Goal: Use online tool/utility: Utilize a website feature to perform a specific function

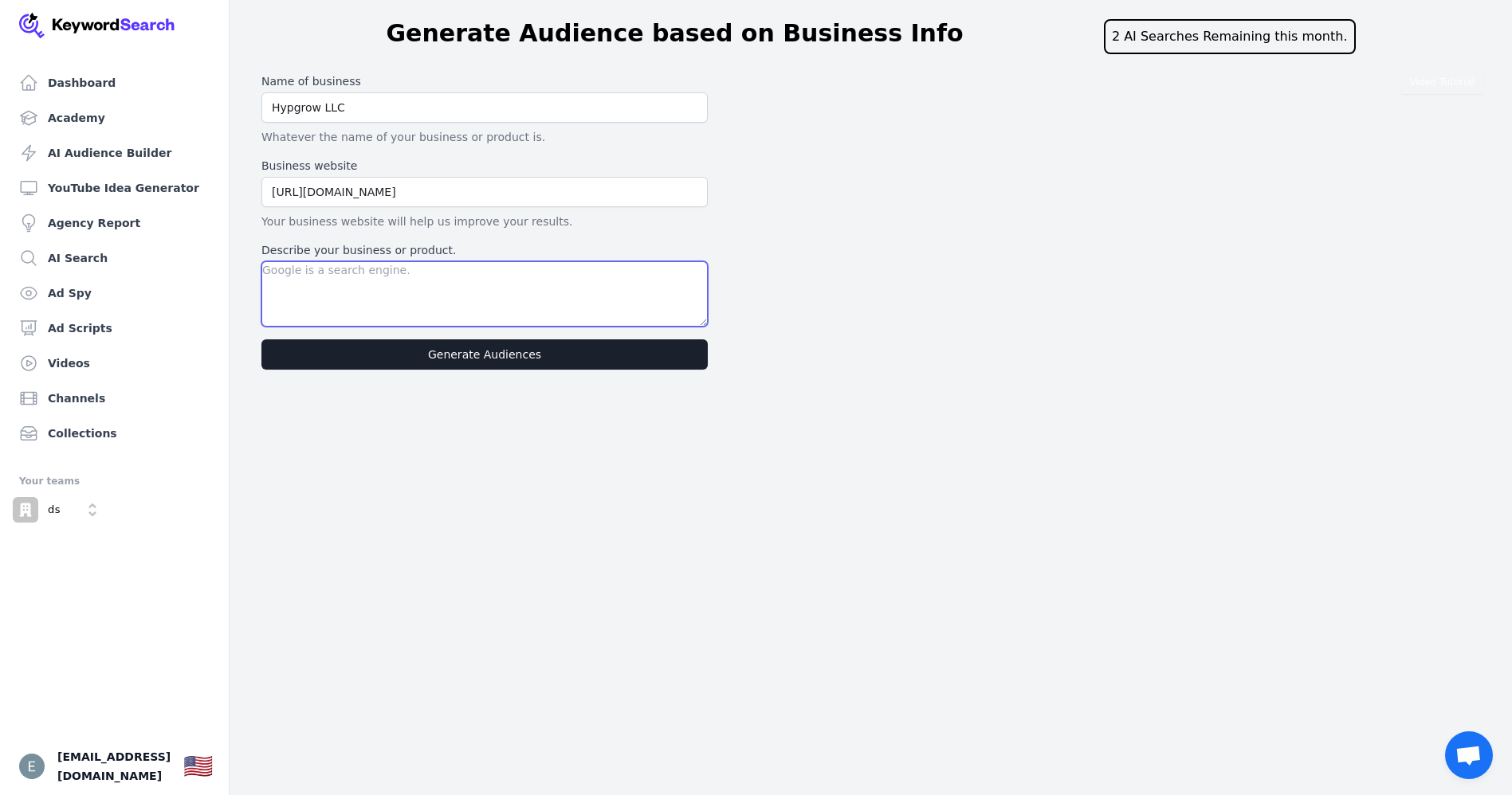
click at [381, 277] on textarea "Describe your business or product." at bounding box center [485, 294] width 446 height 65
type textarea "I help financial advisors, wealth managers acquire HNI clients"
click at [547, 364] on button "Generate Audiences" at bounding box center [485, 354] width 446 height 31
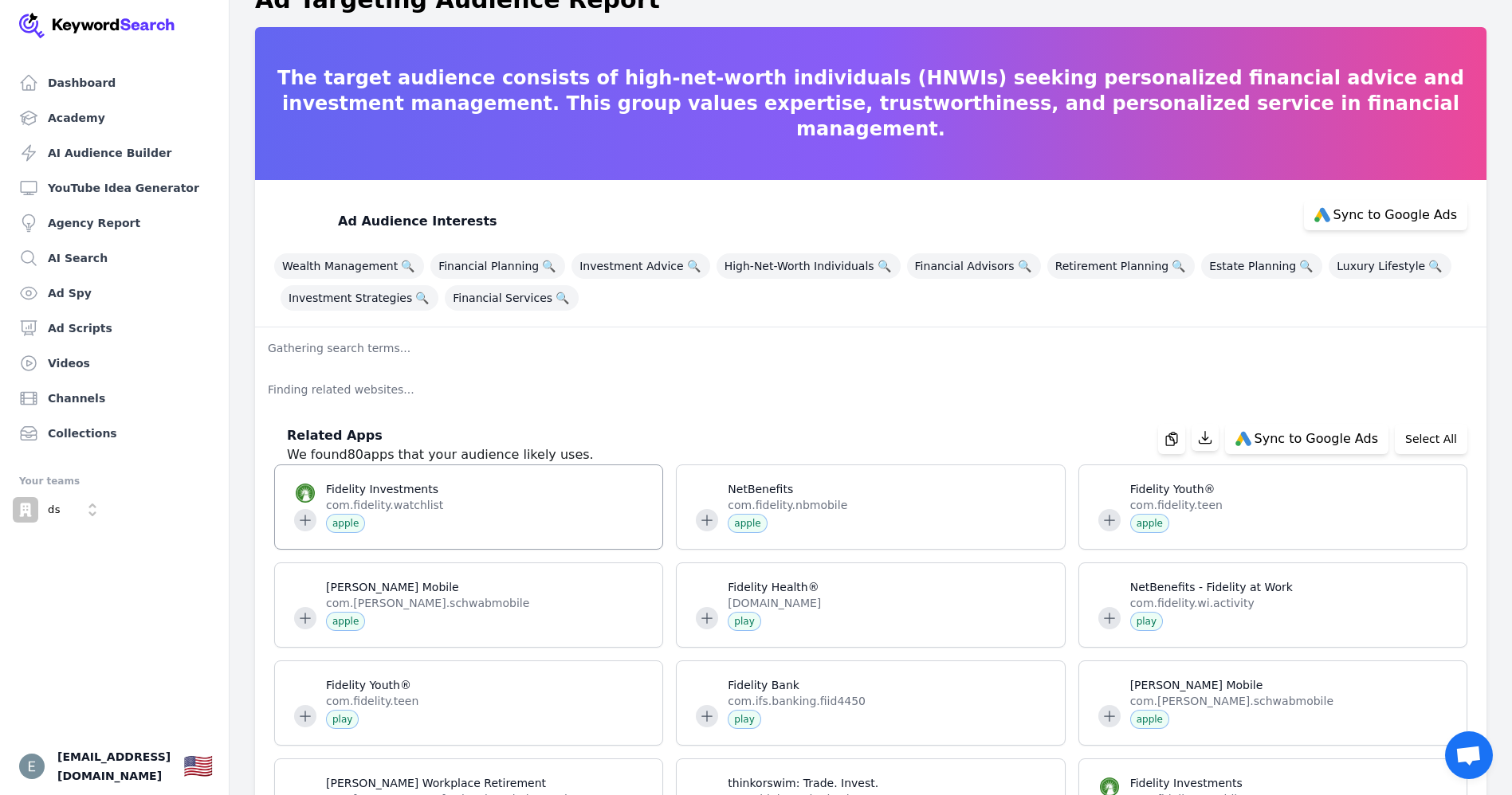
scroll to position [120, 0]
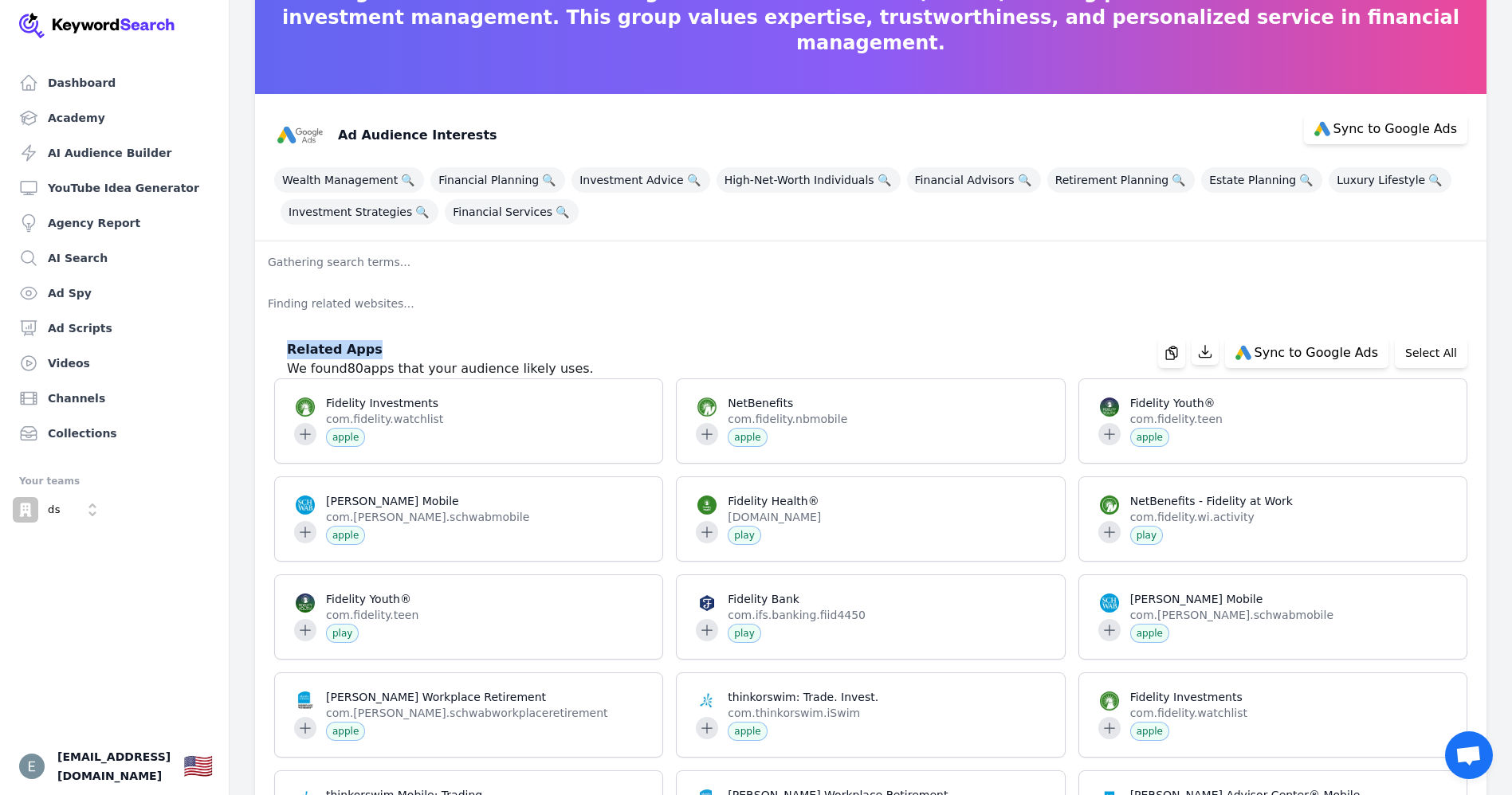
drag, startPoint x: 291, startPoint y: 351, endPoint x: 449, endPoint y: 351, distance: 158.0
click at [449, 351] on h3 "Related Apps" at bounding box center [440, 350] width 307 height 19
copy h3 "Related Apps"
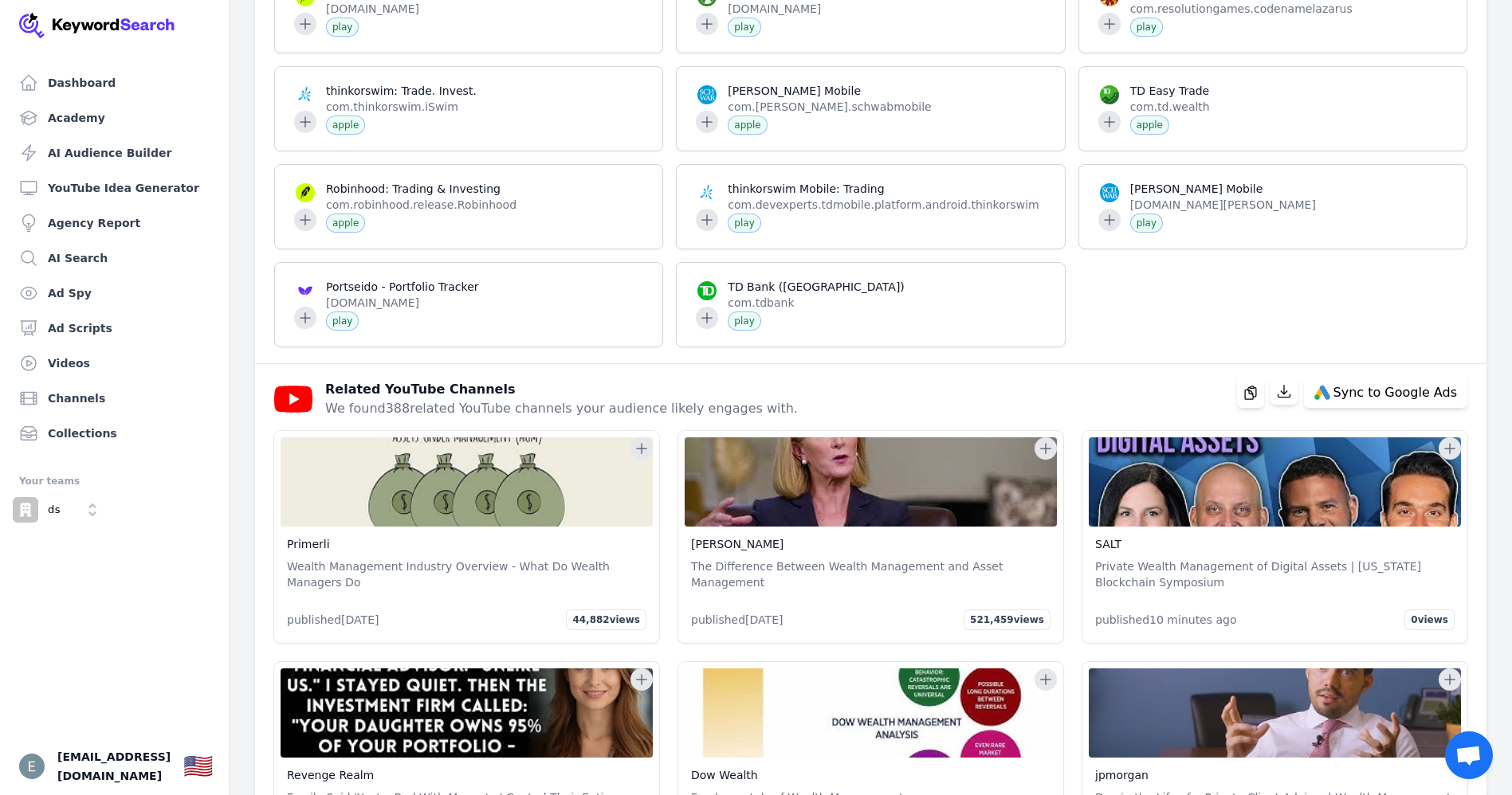
scroll to position [2988, 0]
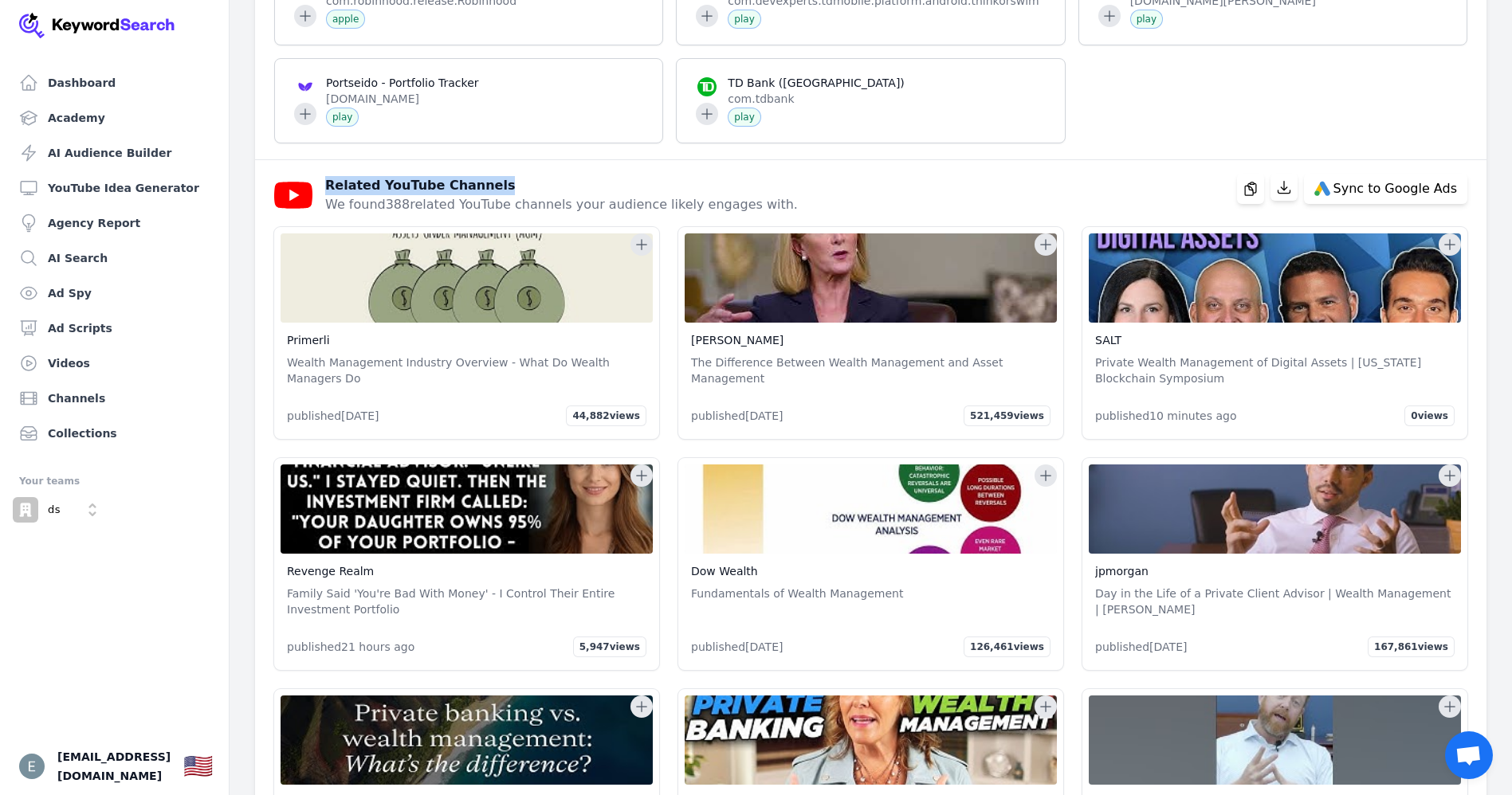
drag, startPoint x: 340, startPoint y: 180, endPoint x: 493, endPoint y: 183, distance: 153.0
click at [493, 183] on h3 "Related YouTube Channels" at bounding box center [561, 186] width 472 height 19
copy h3 "Related YouTube Channels"
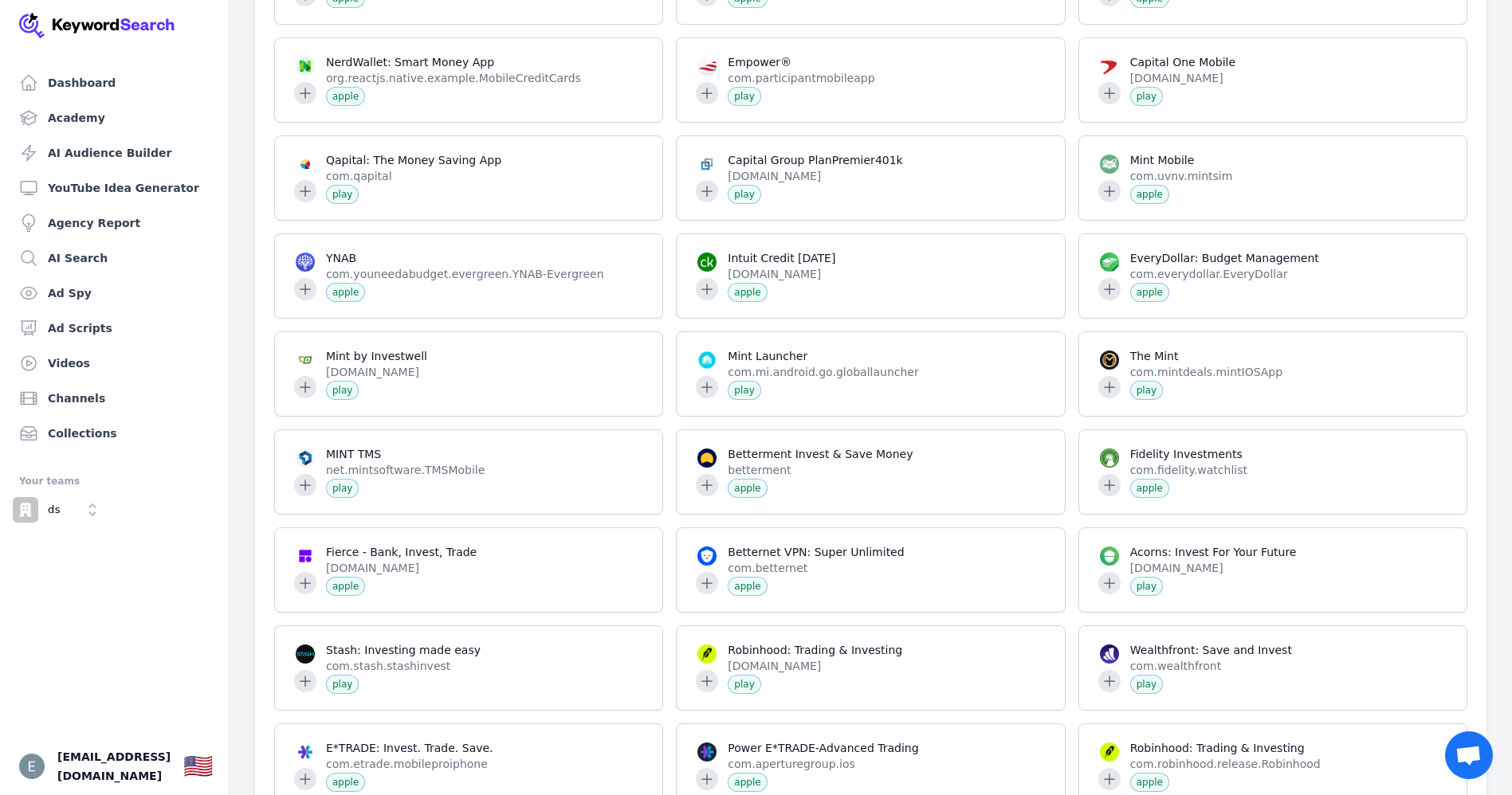
scroll to position [478, 0]
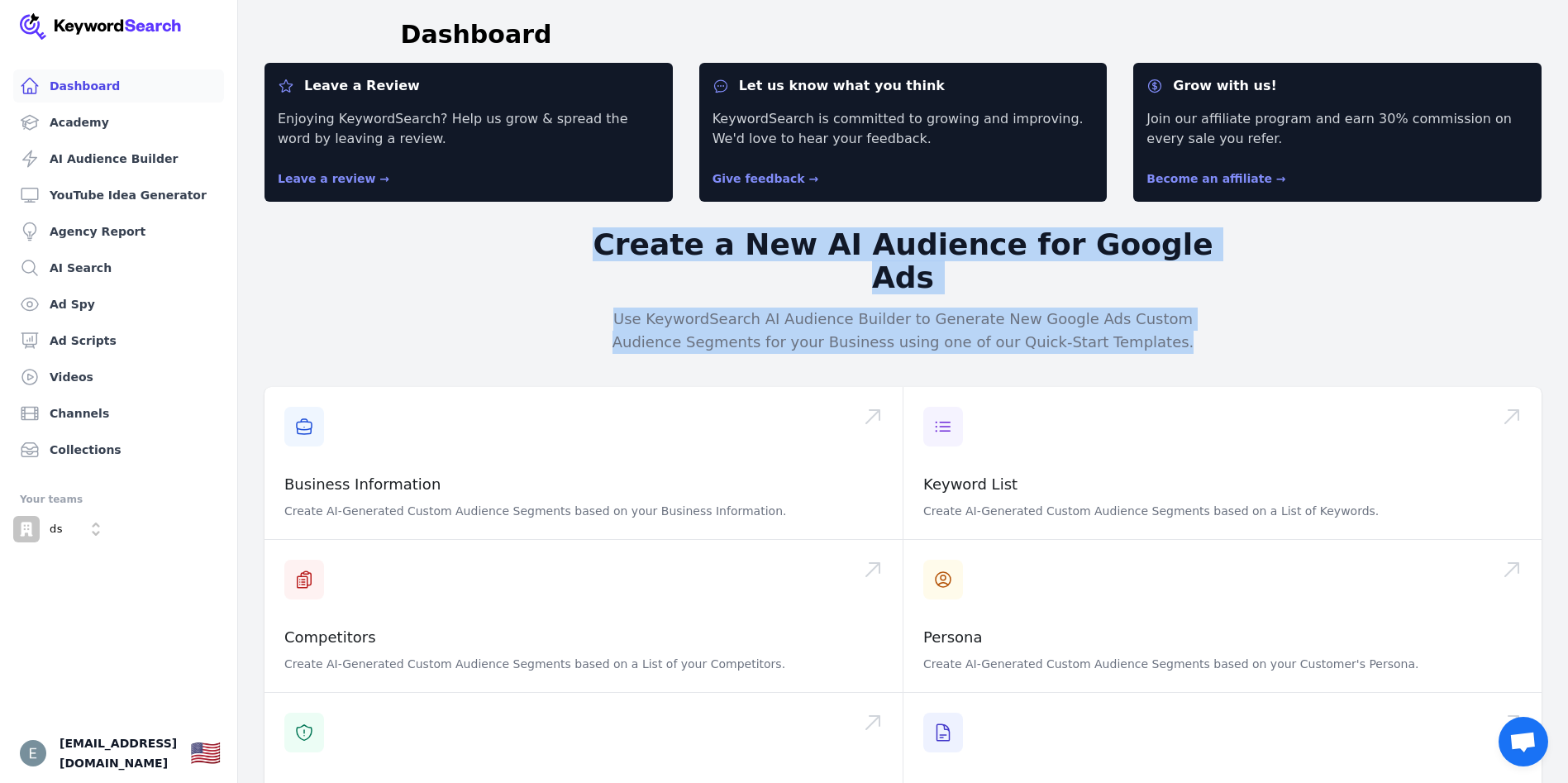
drag, startPoint x: 607, startPoint y: 250, endPoint x: 1228, endPoint y: 323, distance: 625.3
click at [1228, 323] on div "Leave a Review Enjoying KeywordSearch? Help us grow & spread the word by leavin…" at bounding box center [903, 669] width 1277 height 1214
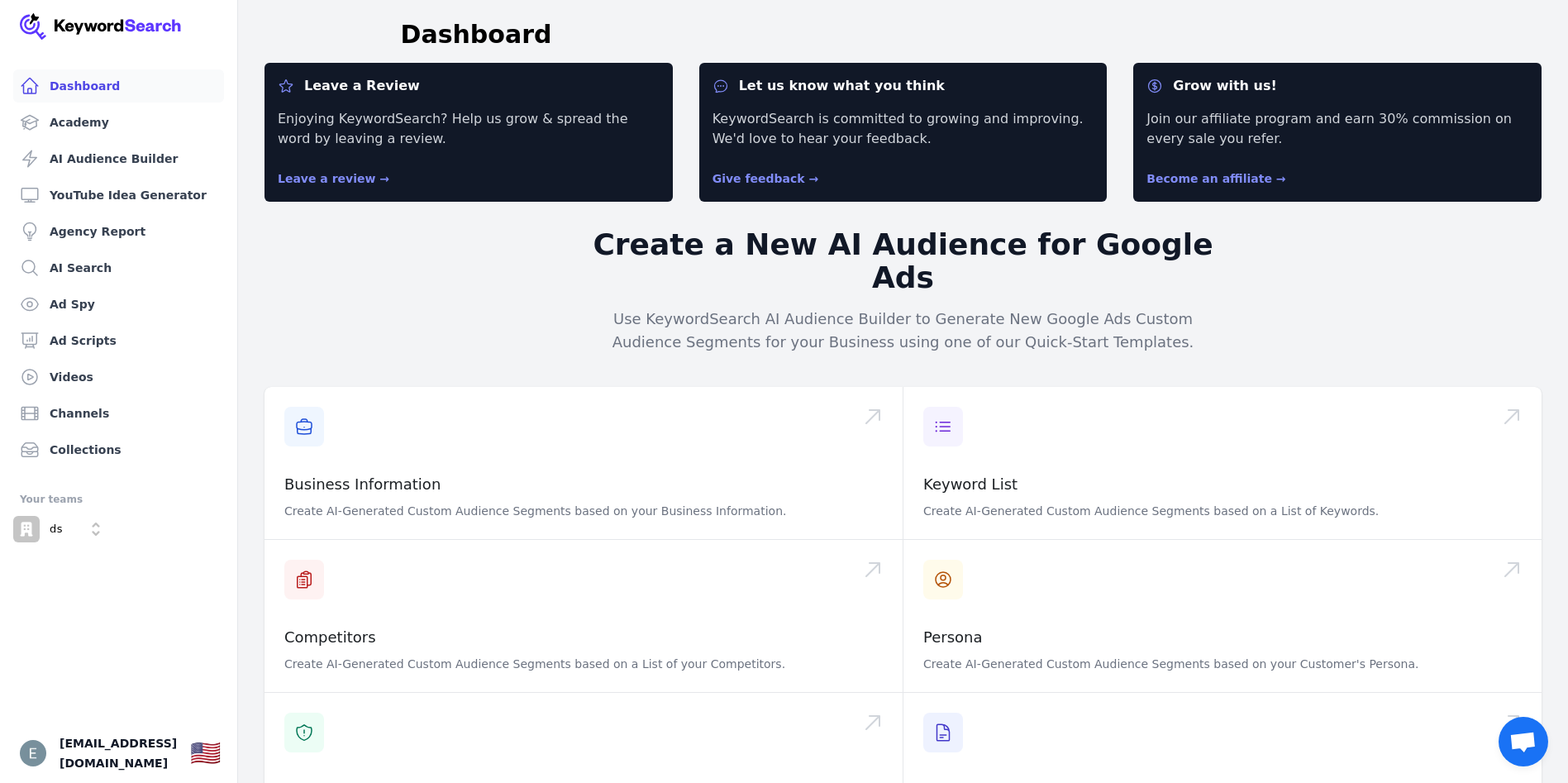
click at [510, 304] on div "Leave a Review Enjoying KeywordSearch? Help us grow & spread the word by leavin…" at bounding box center [903, 669] width 1277 height 1214
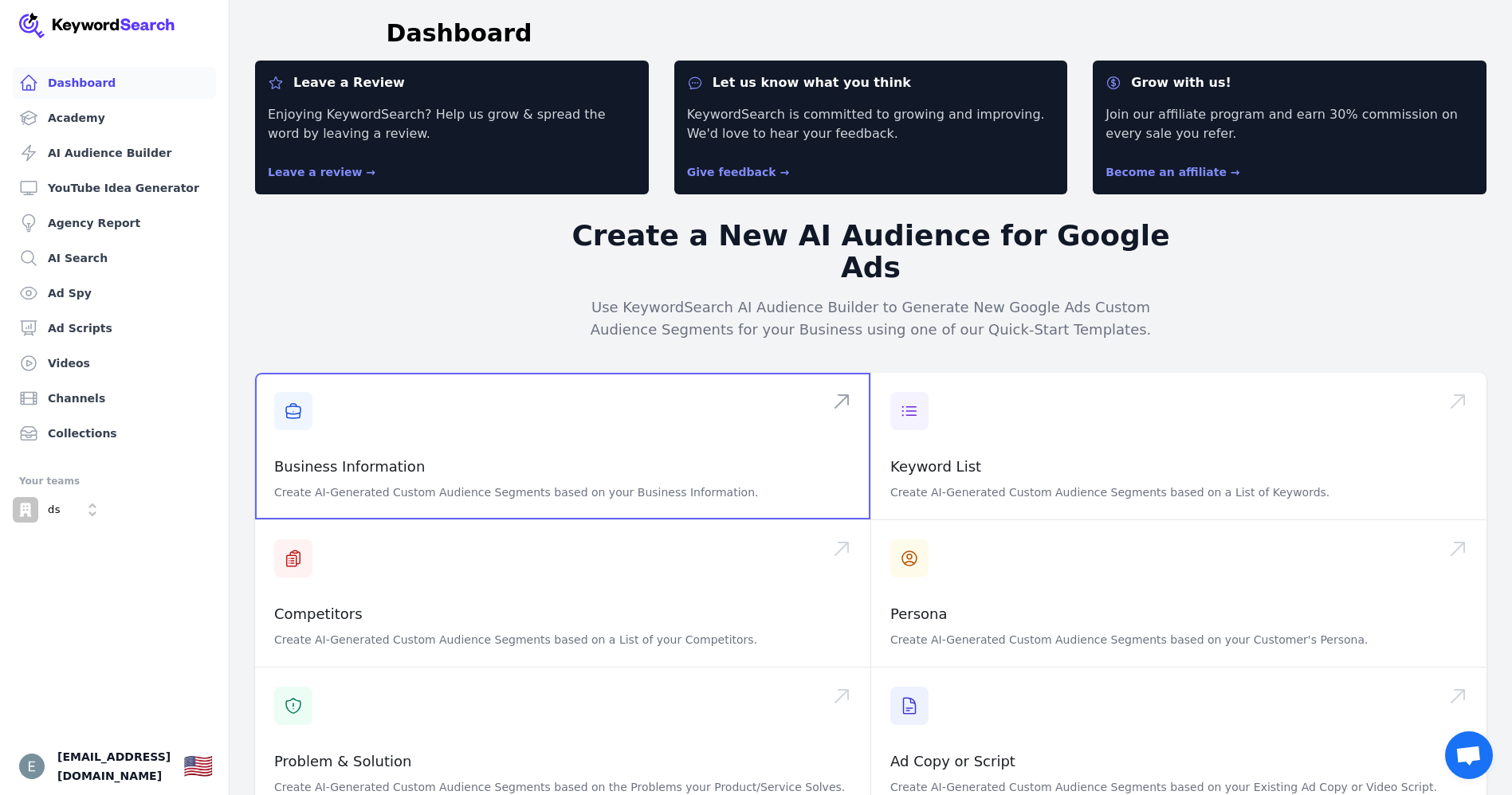
click at [396, 453] on span at bounding box center [562, 446] width 615 height 147
click at [519, 429] on span at bounding box center [562, 446] width 615 height 147
